Goal: Use online tool/utility: Utilize a website feature to perform a specific function

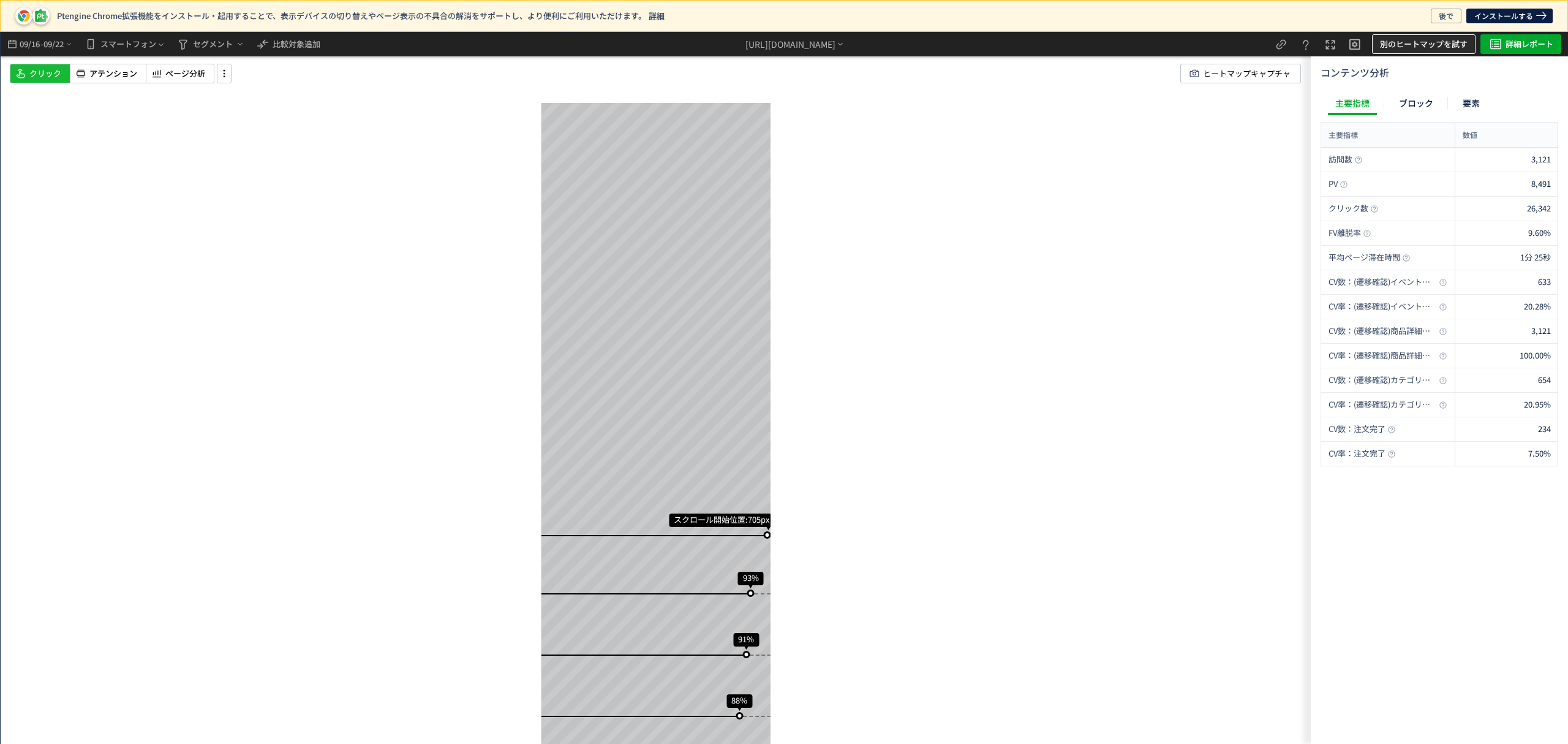
click at [1397, 45] on span "別のヒートマップを試す" at bounding box center [1424, 44] width 88 height 19
click at [1364, 104] on p "β版ヒートマップ" at bounding box center [1416, 101] width 131 height 22
click at [43, 45] on span "-" at bounding box center [42, 44] width 3 height 24
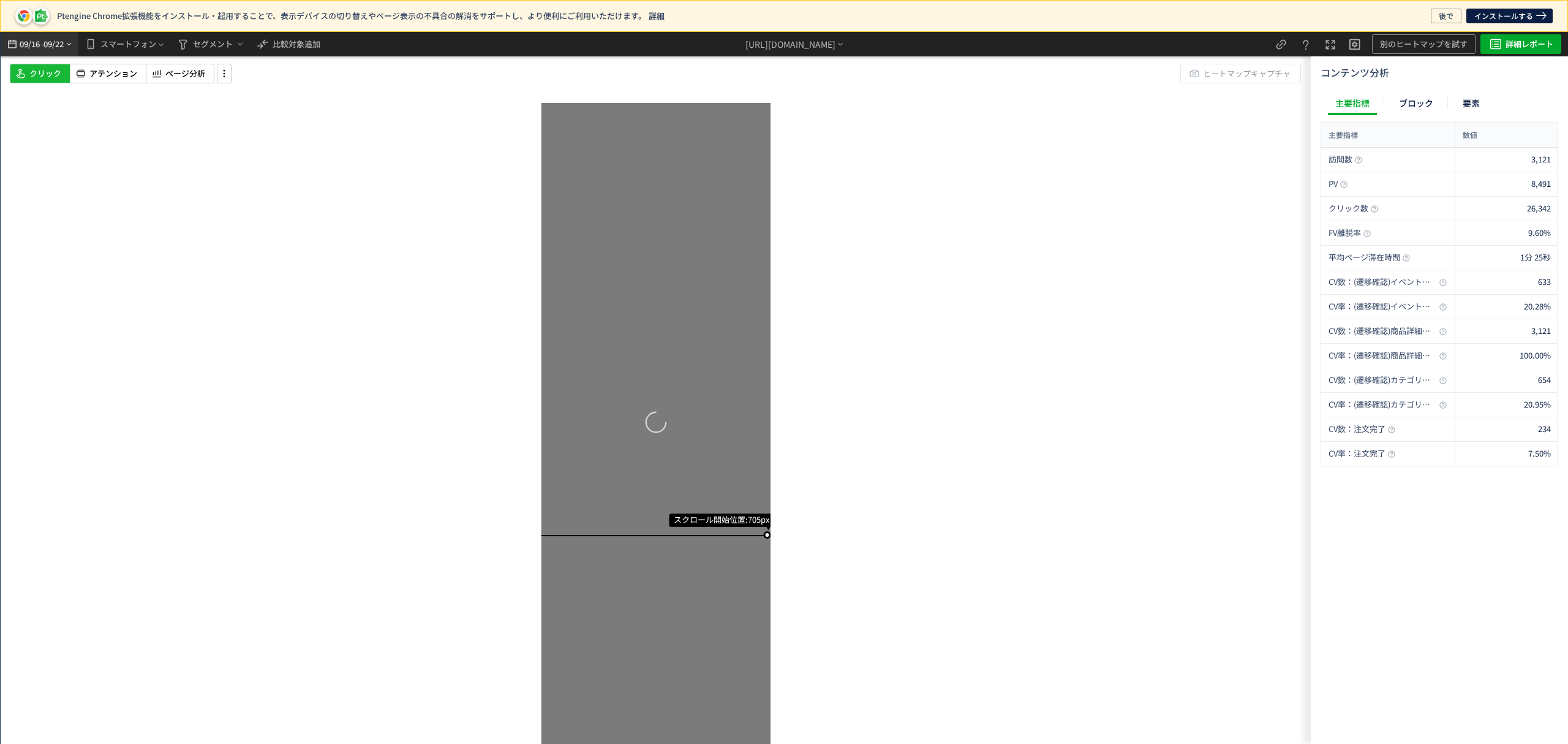
click at [48, 43] on span "09/22" at bounding box center [54, 44] width 21 height 24
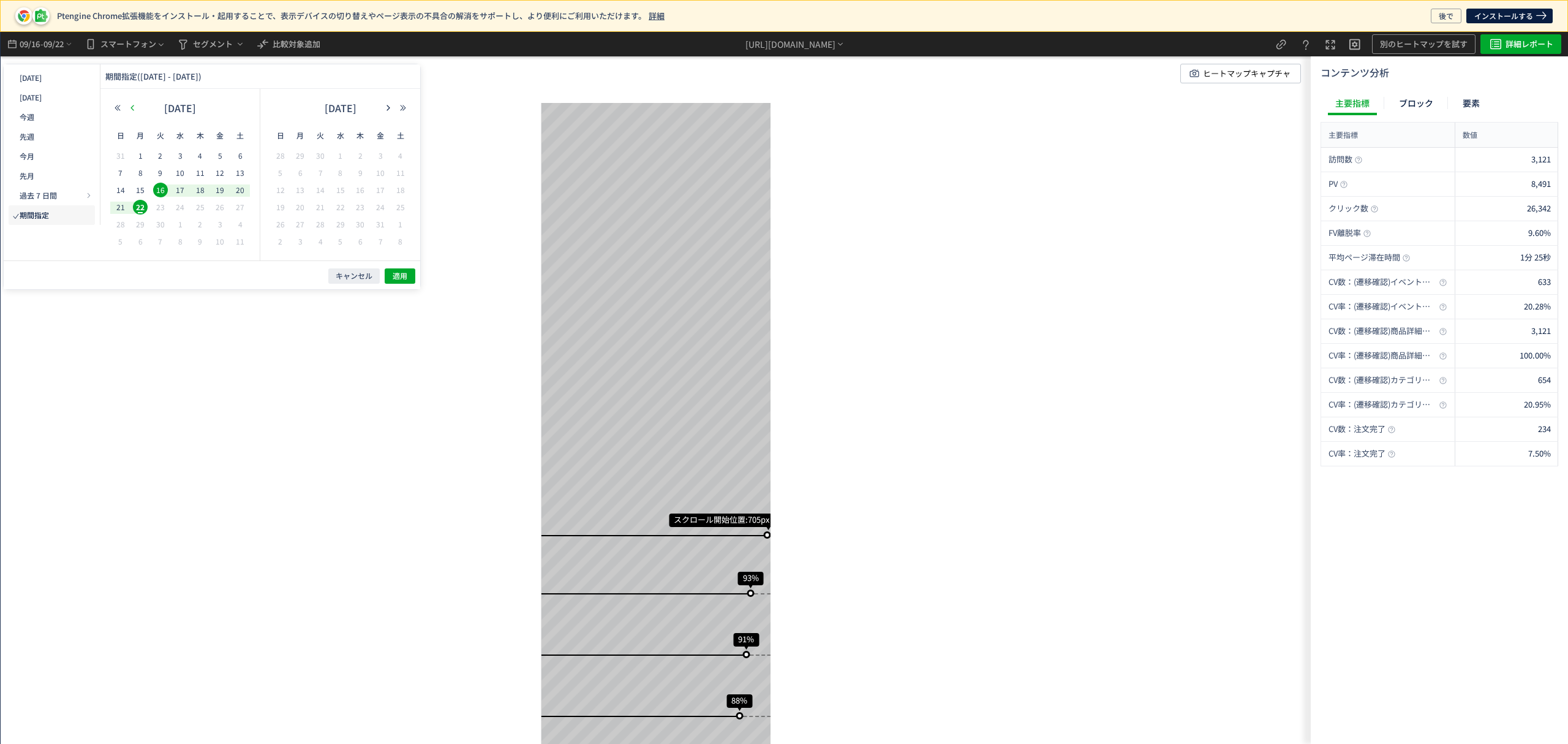
click at [130, 105] on icon "button" at bounding box center [133, 108] width 7 height 7
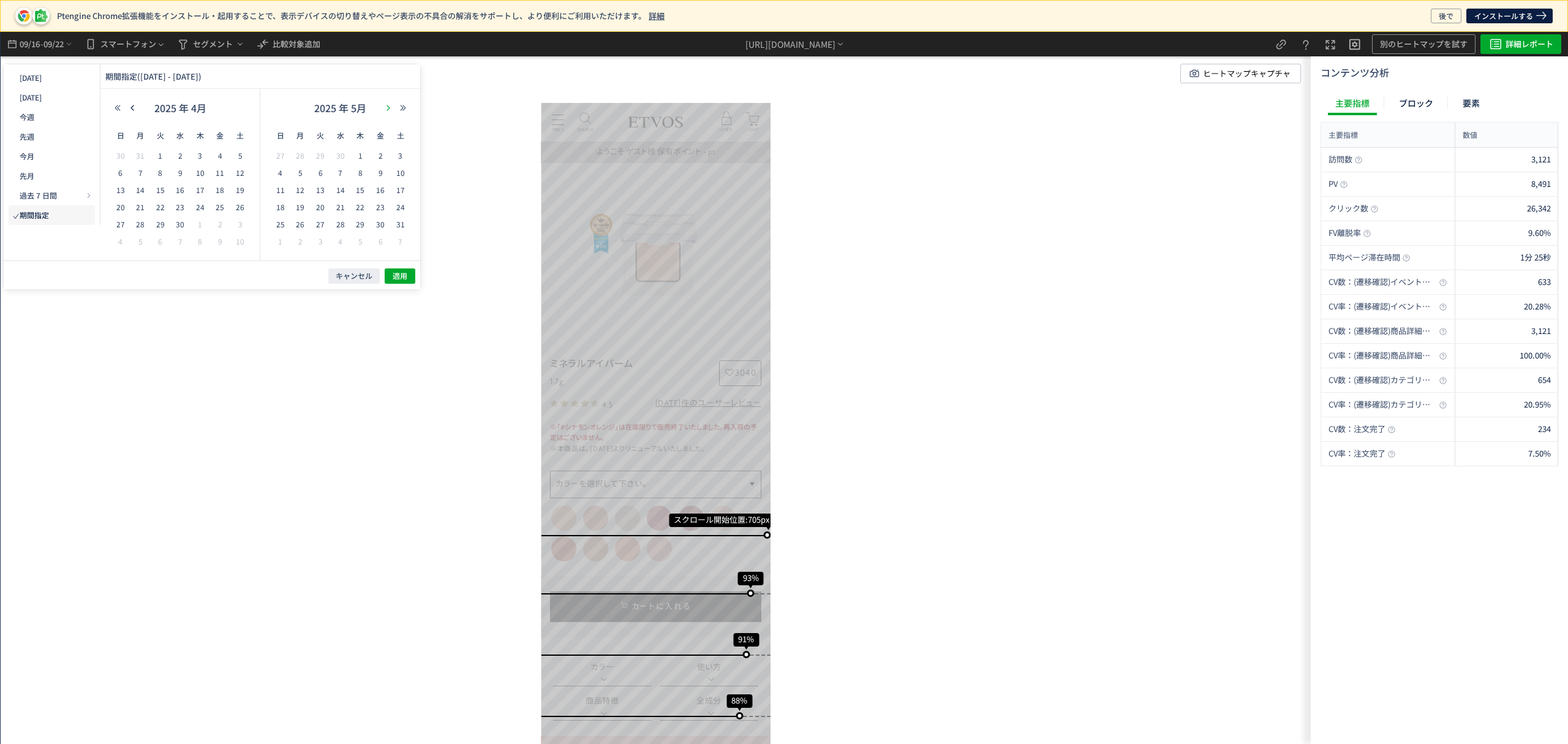
click at [139, 190] on span "14" at bounding box center [140, 190] width 15 height 15
click at [385, 108] on icon "button" at bounding box center [389, 108] width 7 height 7
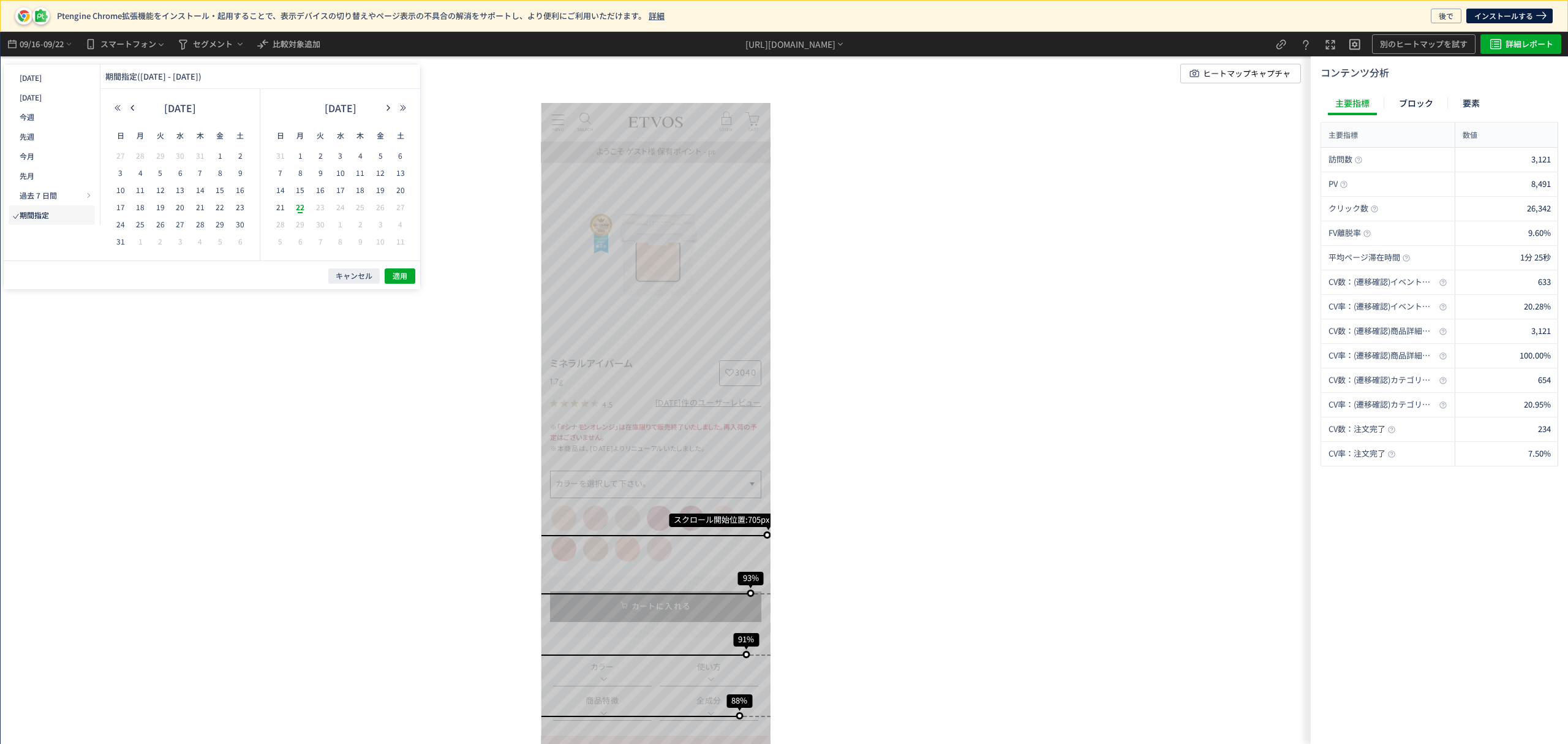
click at [300, 209] on span "22" at bounding box center [300, 207] width 15 height 15
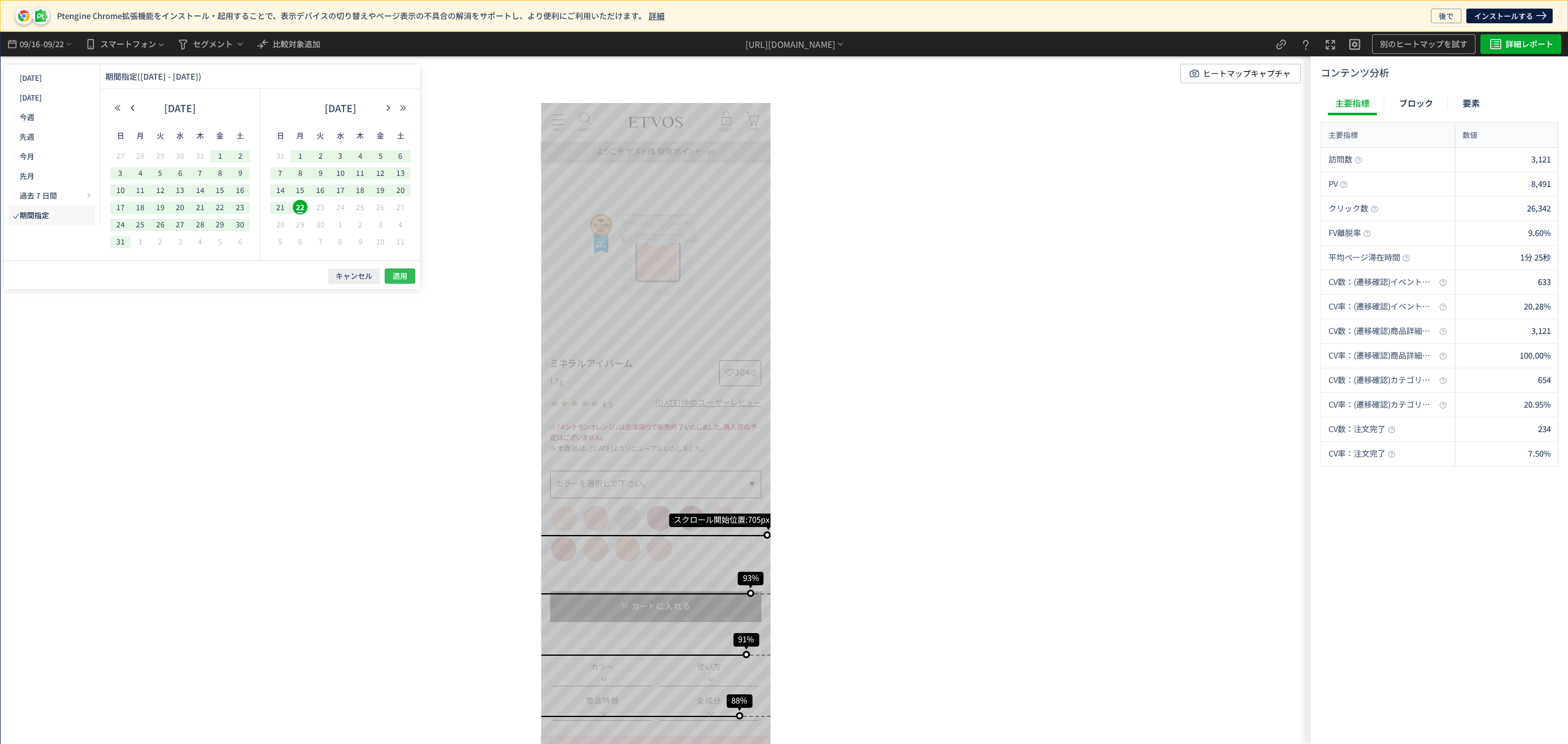
click at [402, 275] on span "適用" at bounding box center [400, 276] width 15 height 11
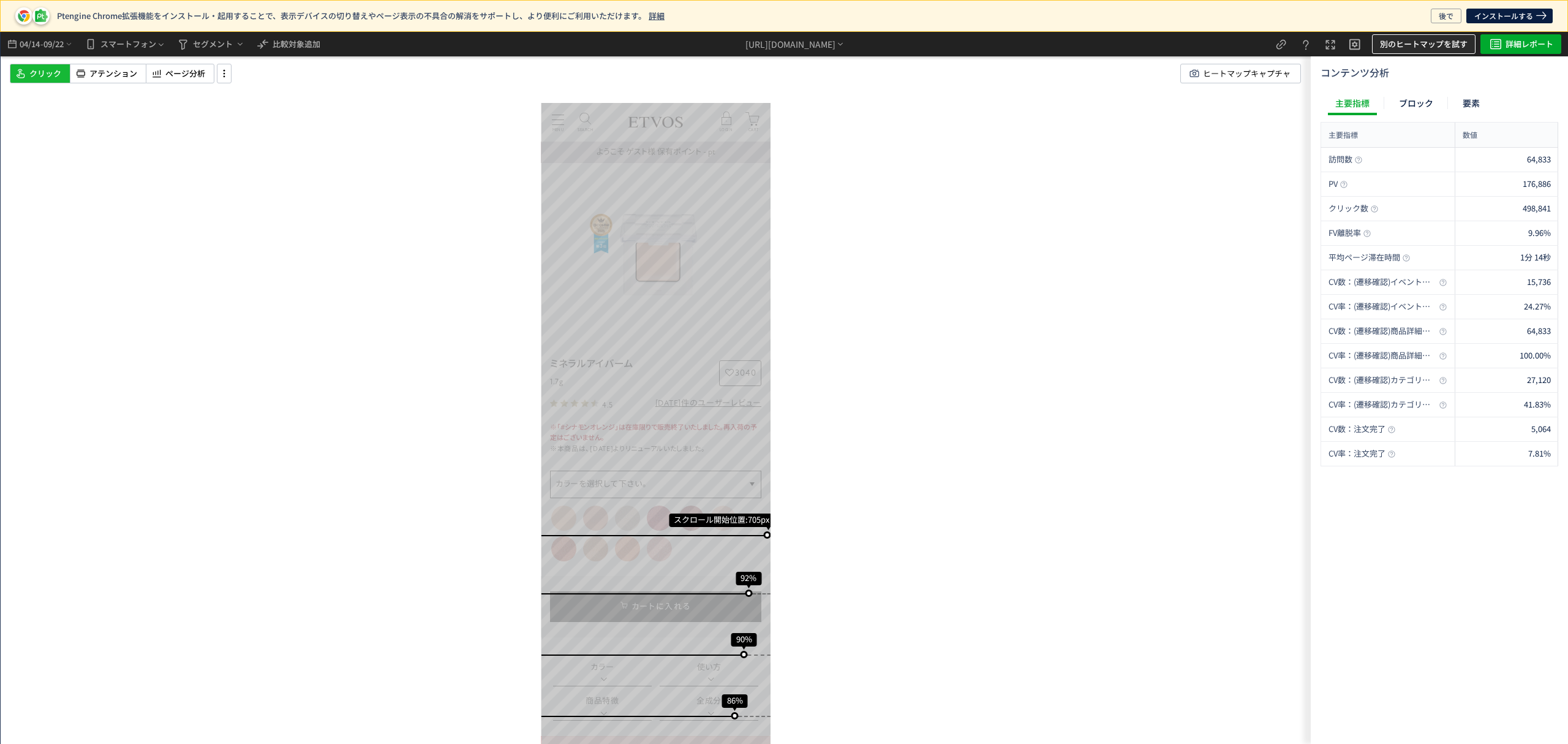
click at [1451, 42] on span "別のヒートマップを試す" at bounding box center [1424, 44] width 88 height 19
click at [1531, 42] on span "詳細レポート" at bounding box center [1529, 44] width 48 height 19
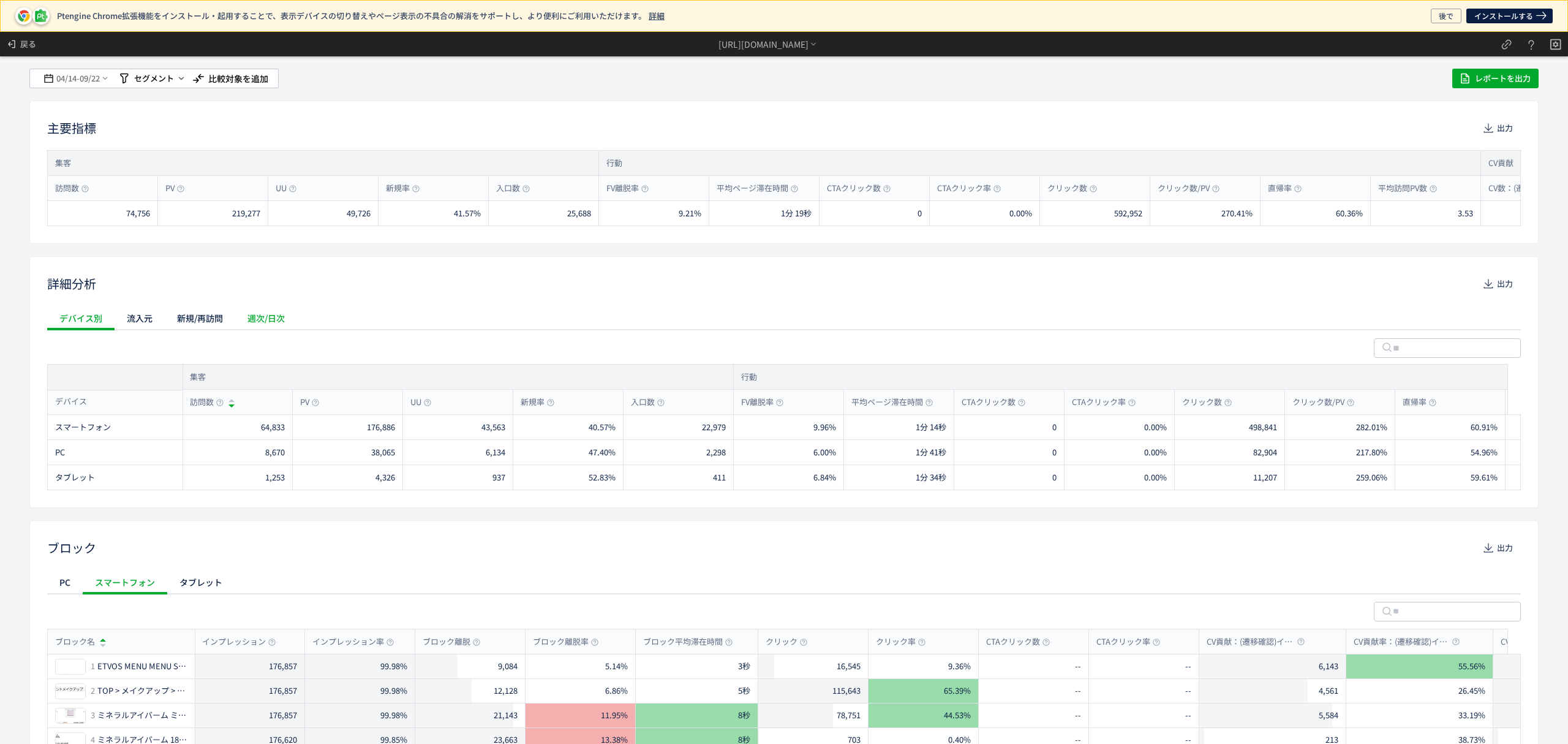
click at [291, 312] on div "週次/日次" at bounding box center [266, 318] width 62 height 24
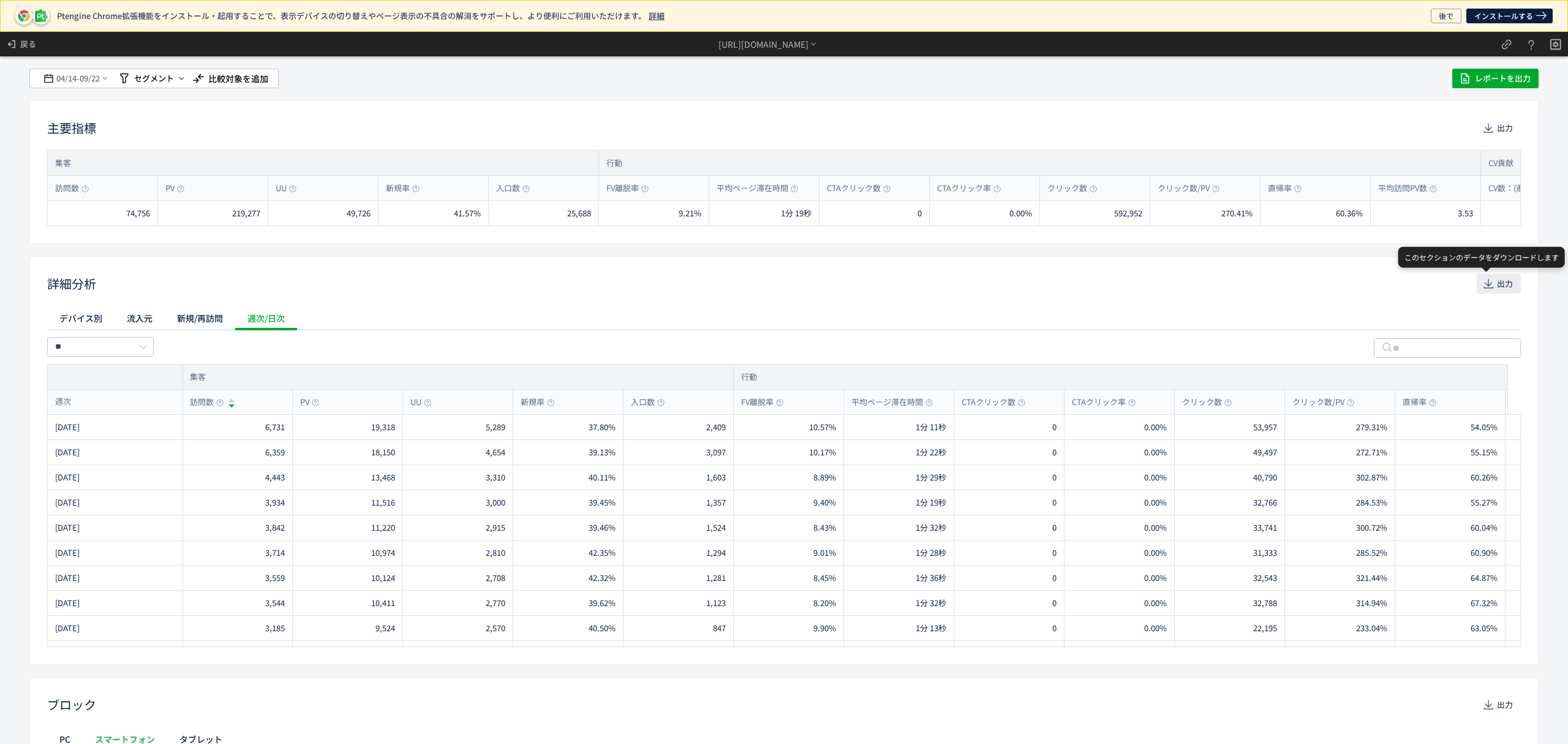
click at [1497, 280] on span "出力" at bounding box center [1505, 284] width 16 height 19
